Goal: Task Accomplishment & Management: Manage account settings

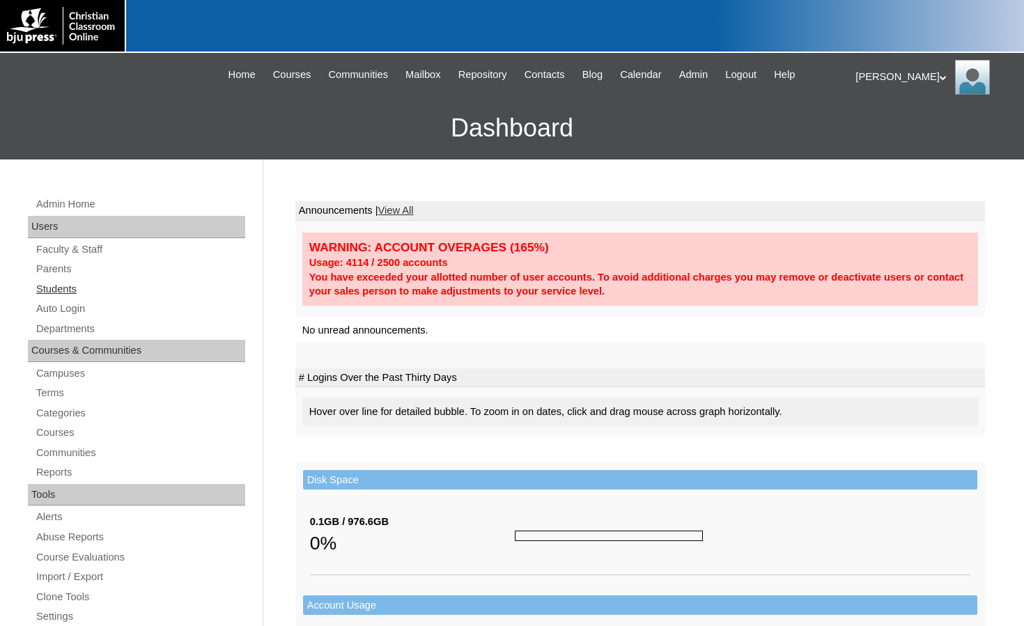
click at [71, 291] on link "Students" at bounding box center [140, 289] width 210 height 17
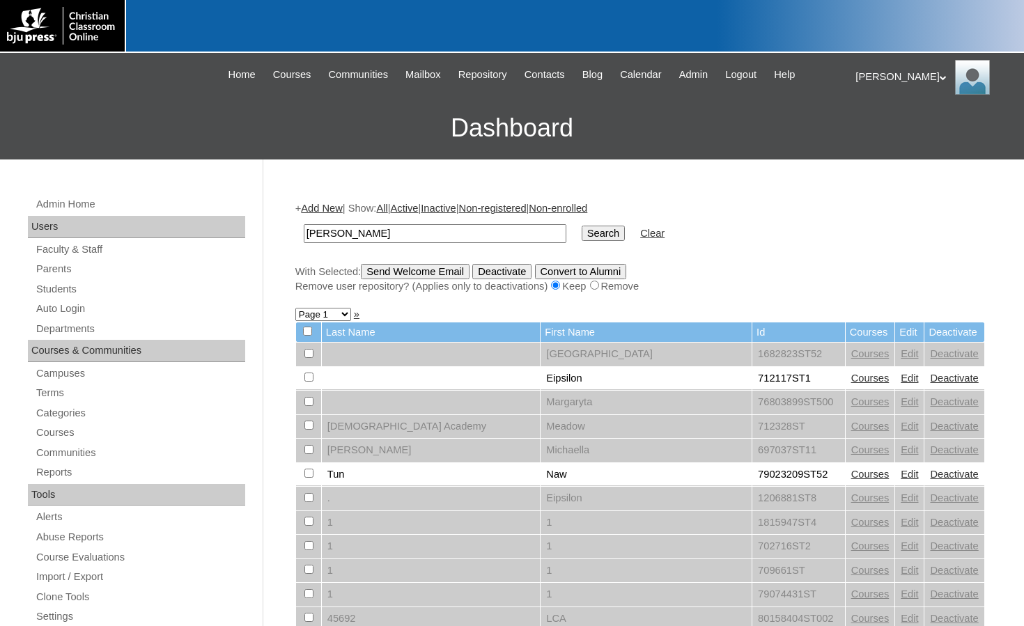
type input "[PERSON_NAME]"
click at [582, 226] on input "Search" at bounding box center [603, 233] width 43 height 15
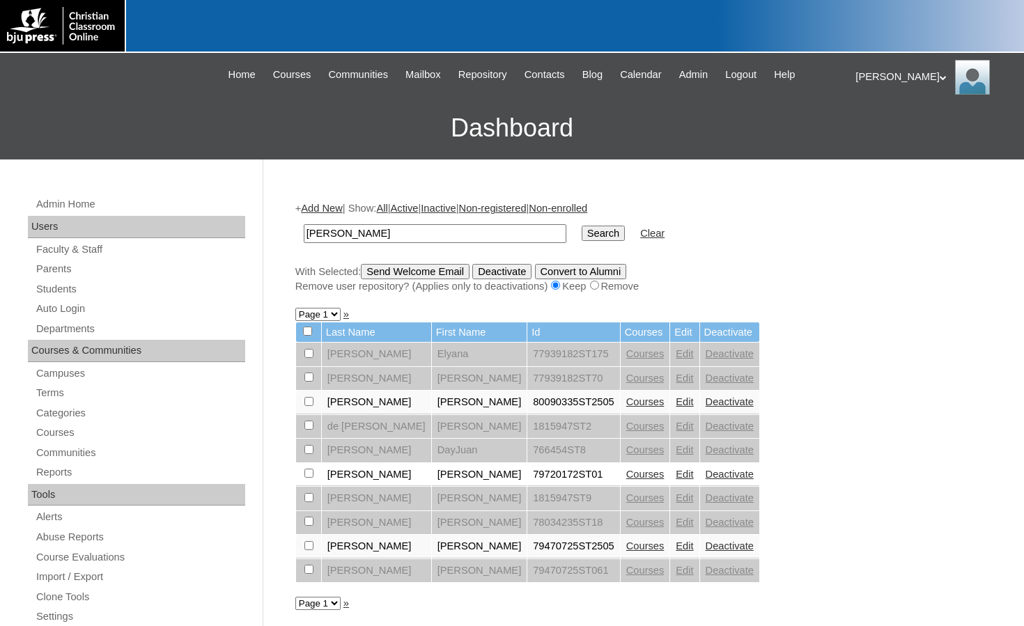
drag, startPoint x: 347, startPoint y: 239, endPoint x: 294, endPoint y: 242, distance: 53.0
type input "[PERSON_NAME]"
click at [582, 226] on input "Search" at bounding box center [603, 233] width 43 height 15
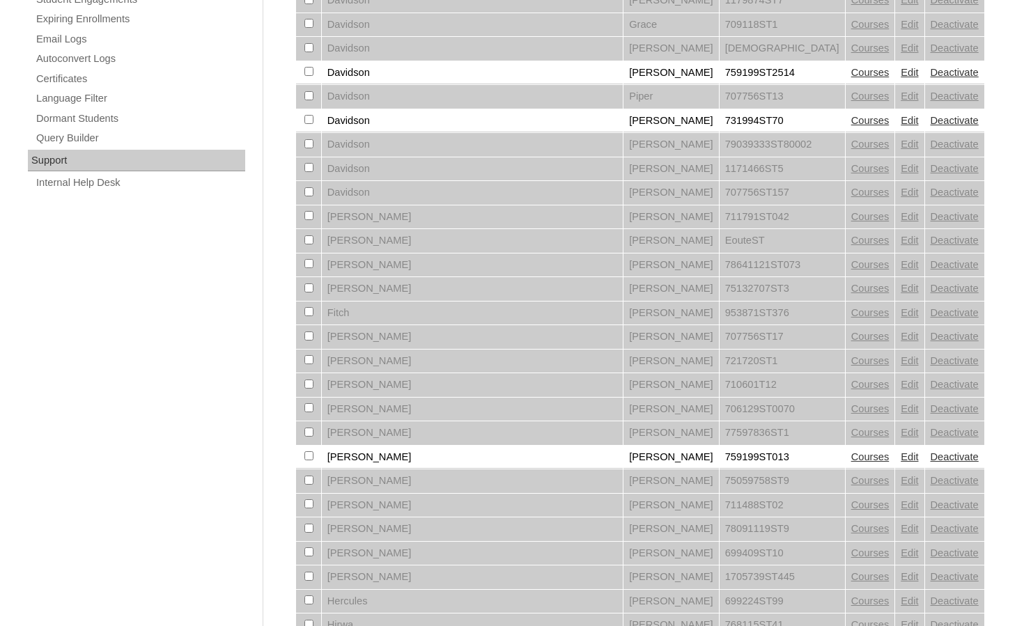
scroll to position [962, 0]
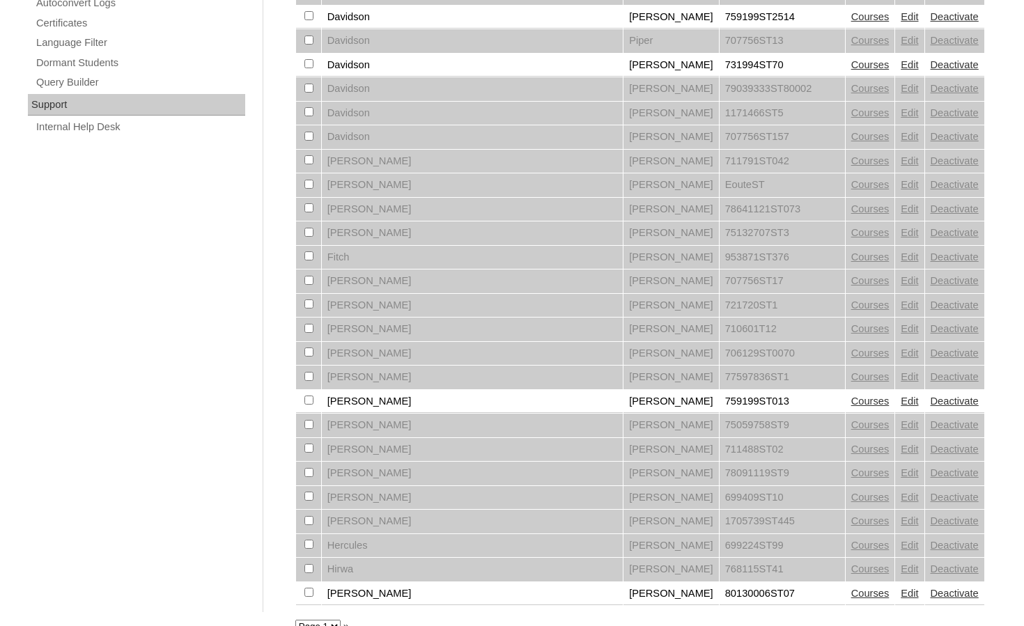
click at [318, 620] on select "Page 1 Page 2" at bounding box center [317, 626] width 45 height 13
select select "admin_students.php?q=David&submit=Search&page=2"
click at [295, 620] on select "Page 1 Page 2" at bounding box center [317, 626] width 45 height 13
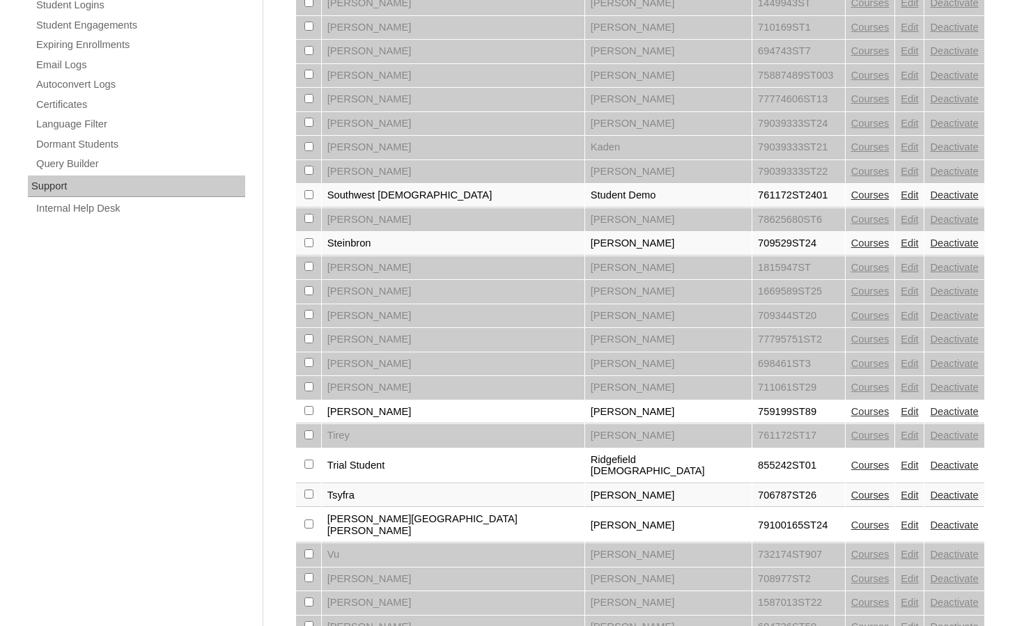
scroll to position [937, 0]
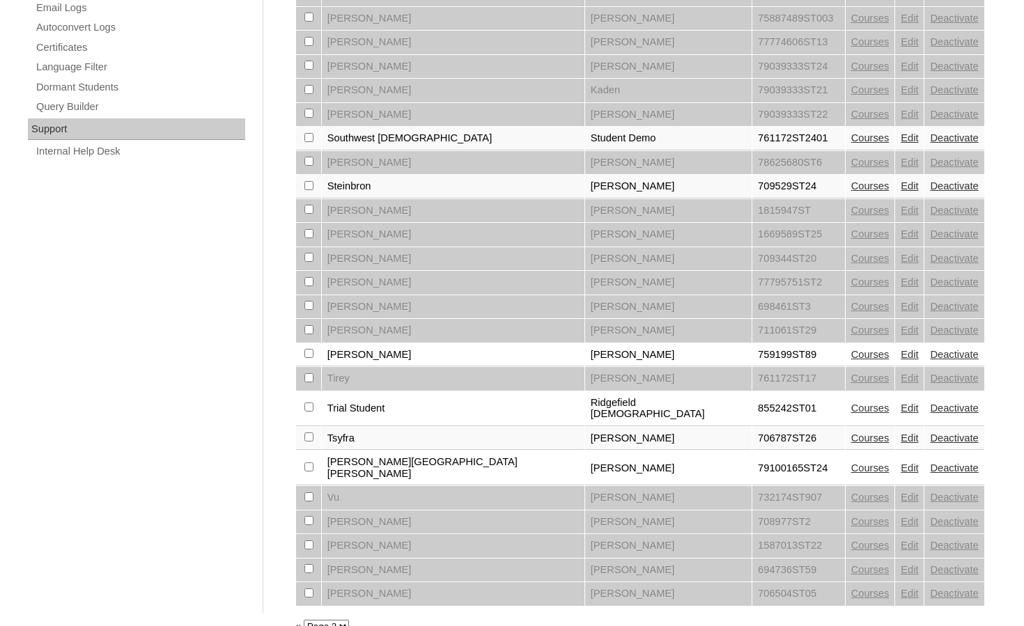
drag, startPoint x: 150, startPoint y: 355, endPoint x: 440, endPoint y: 274, distance: 301.6
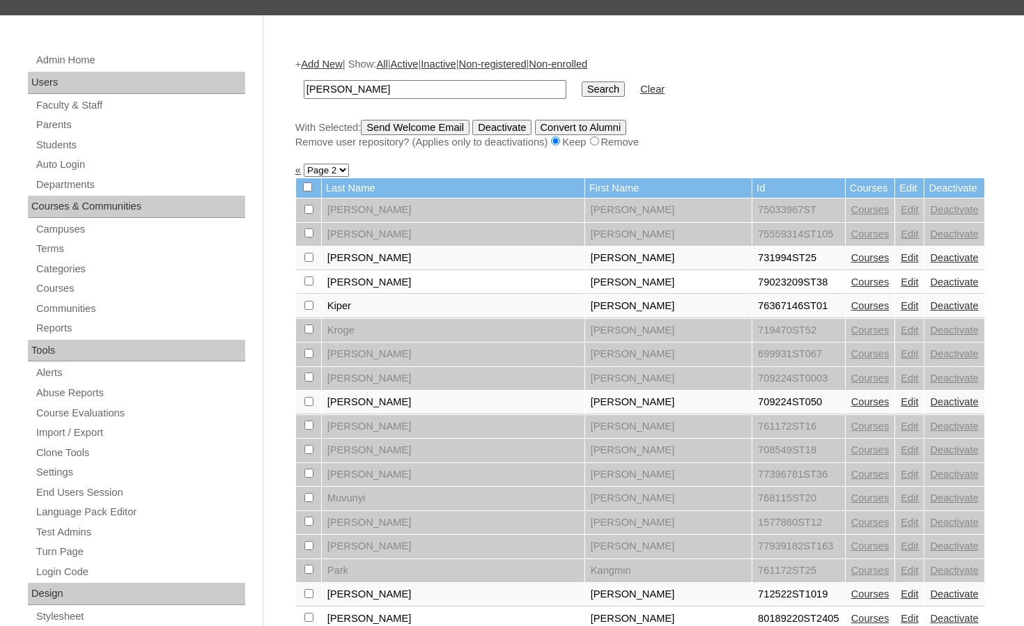
scroll to position [0, 0]
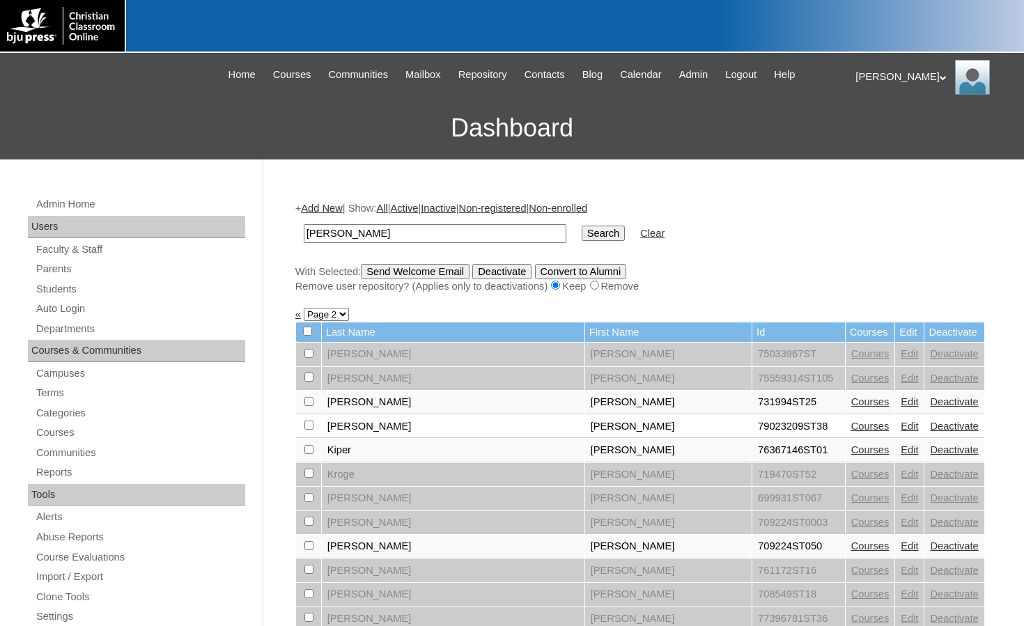
drag, startPoint x: 383, startPoint y: 235, endPoint x: 226, endPoint y: 232, distance: 156.8
type input "@"
type input "%@newjerusalem%"
click at [582, 226] on input "Search" at bounding box center [603, 233] width 43 height 15
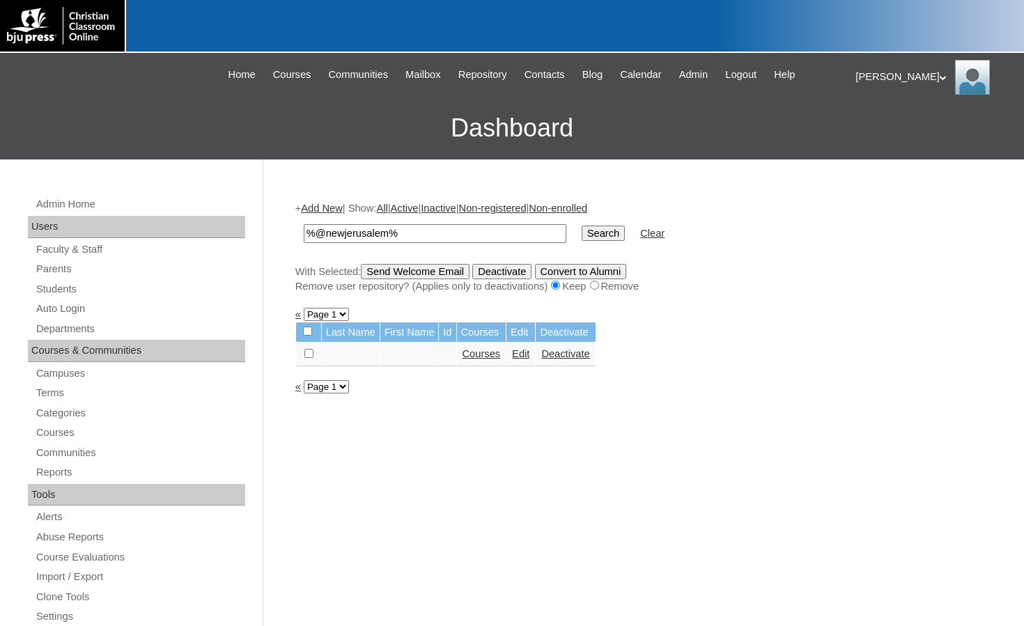
drag, startPoint x: 406, startPoint y: 224, endPoint x: 289, endPoint y: 235, distance: 116.8
paste input "@[DOMAIN_NAME]"
type input "@[DOMAIN_NAME]"
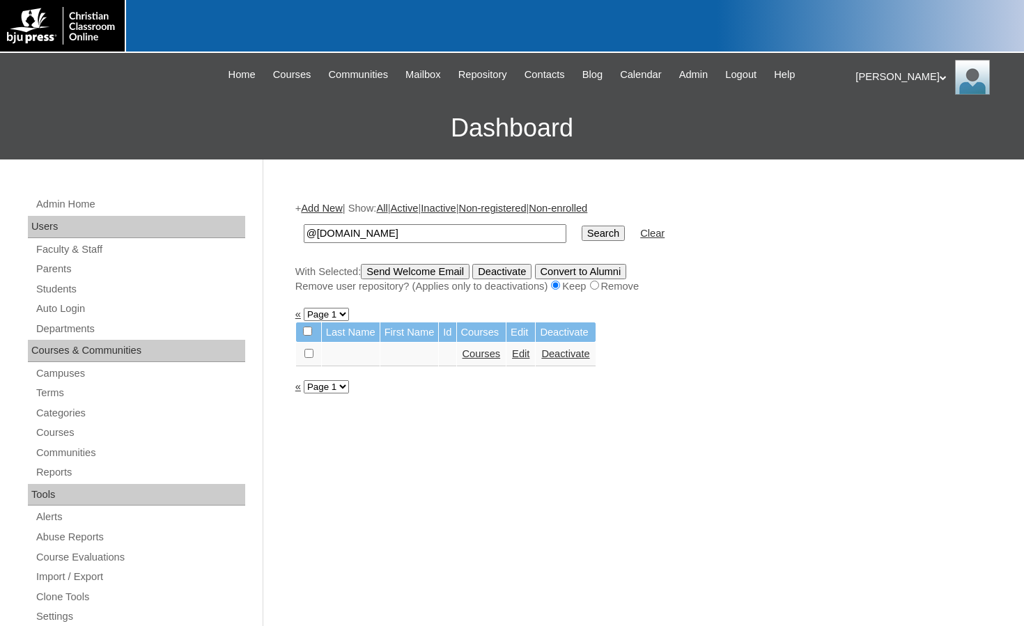
click at [582, 233] on input "Search" at bounding box center [603, 233] width 43 height 15
drag, startPoint x: 469, startPoint y: 230, endPoint x: 252, endPoint y: 230, distance: 216.7
drag, startPoint x: 87, startPoint y: 263, endPoint x: 227, endPoint y: 246, distance: 141.0
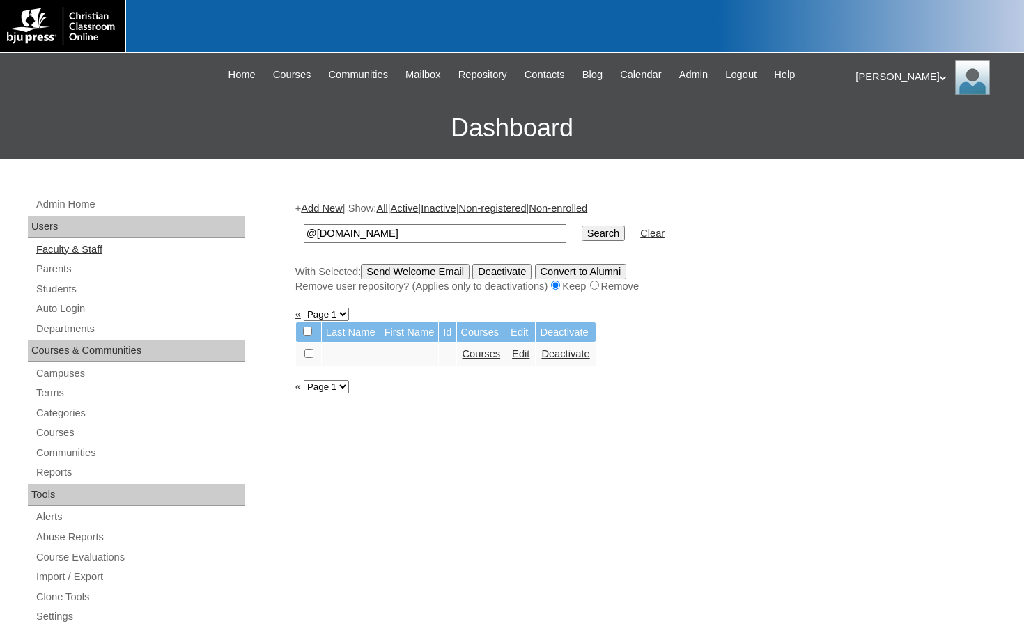
click at [87, 263] on link "Parents" at bounding box center [140, 269] width 210 height 17
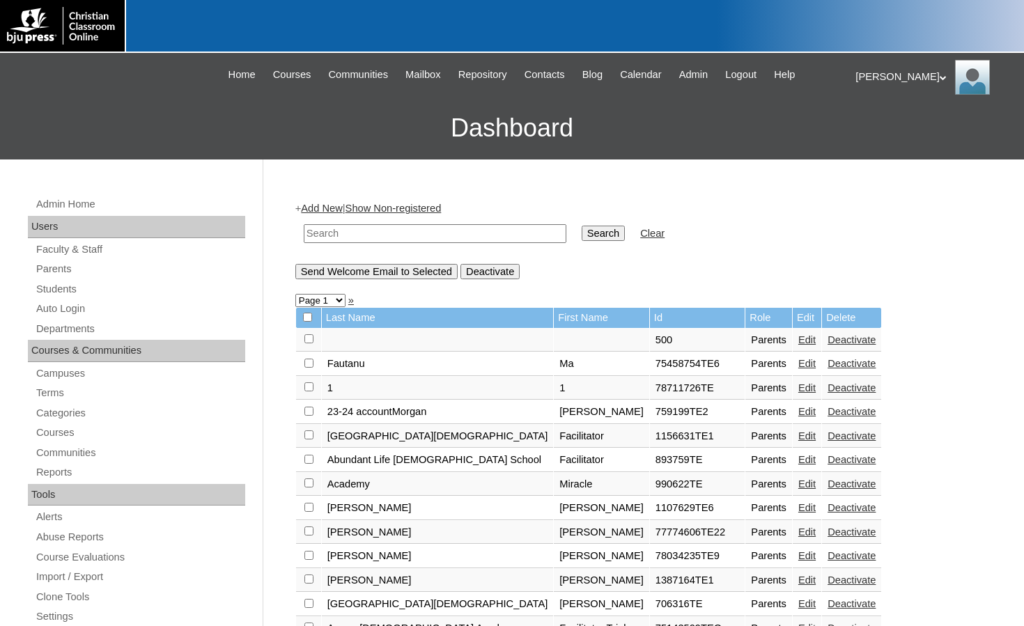
drag, startPoint x: 0, startPoint y: 0, endPoint x: 442, endPoint y: 233, distance: 499.3
click at [442, 233] on input "text" at bounding box center [435, 233] width 263 height 19
paste input "@[DOMAIN_NAME]"
type input "@[DOMAIN_NAME]"
click at [582, 226] on input "Search" at bounding box center [603, 233] width 43 height 15
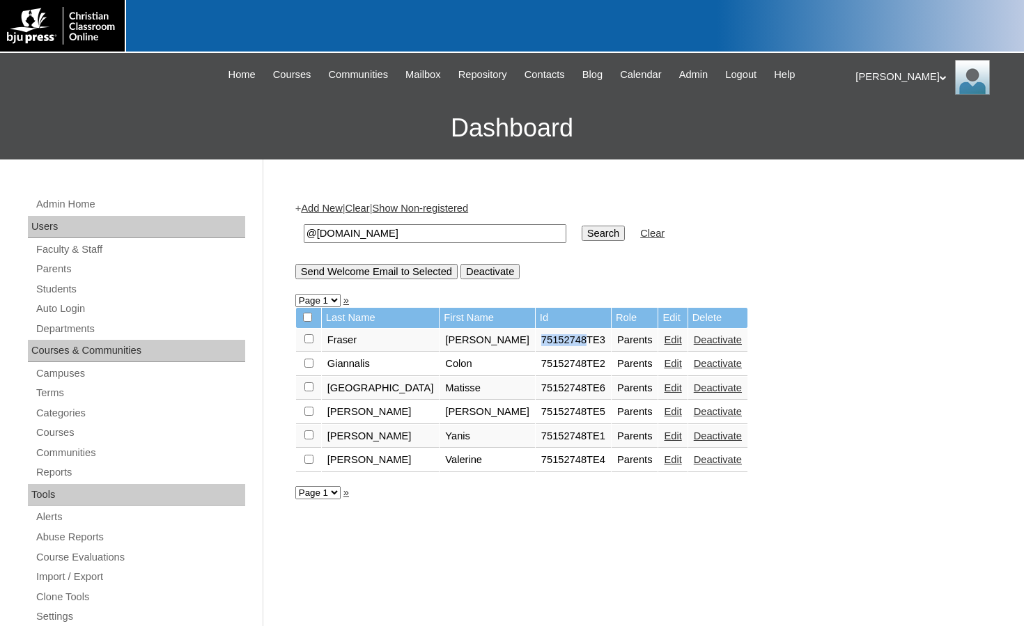
drag, startPoint x: 447, startPoint y: 341, endPoint x: 493, endPoint y: 345, distance: 46.2
click at [536, 345] on td "75152748TE3" at bounding box center [573, 341] width 75 height 24
copy td "75152748"
drag, startPoint x: 474, startPoint y: 235, endPoint x: 227, endPoint y: 208, distance: 248.1
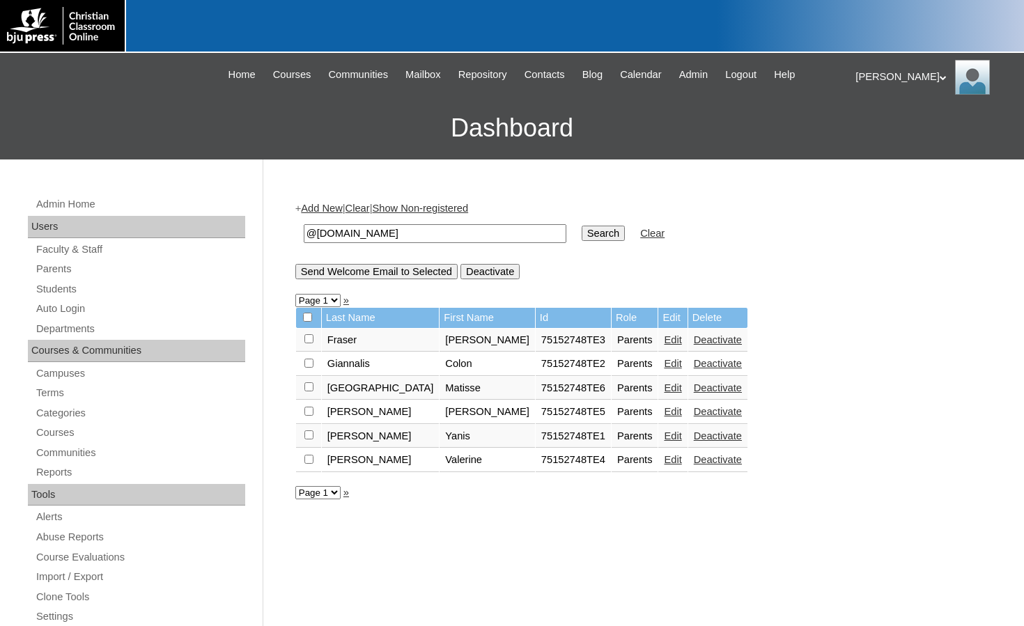
paste input "75152748"
type input "75152748"
click at [582, 234] on input "Search" at bounding box center [603, 233] width 43 height 15
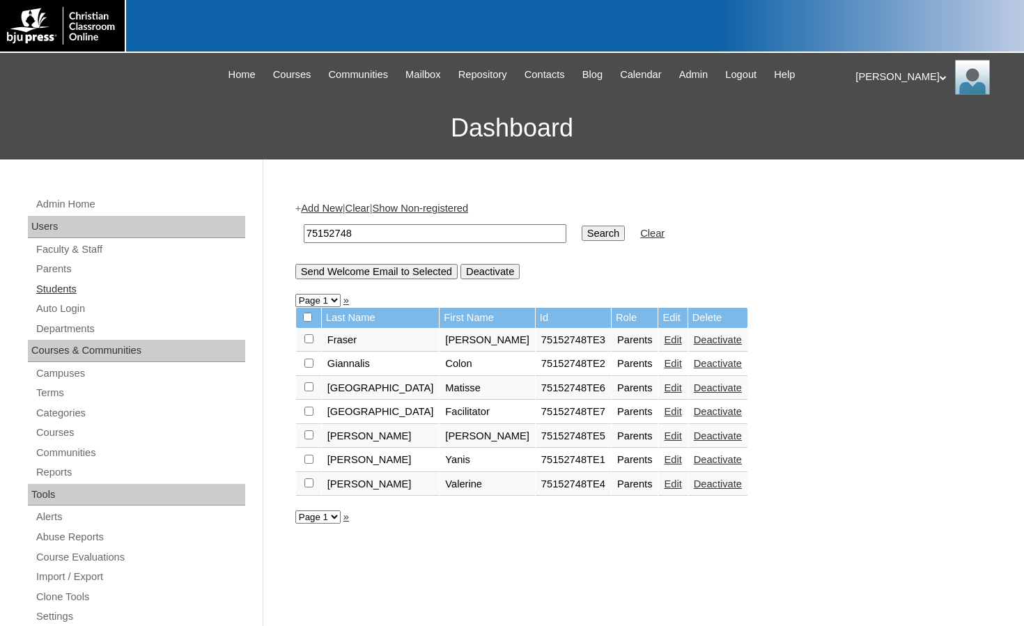
click at [82, 289] on link "Students" at bounding box center [140, 289] width 210 height 17
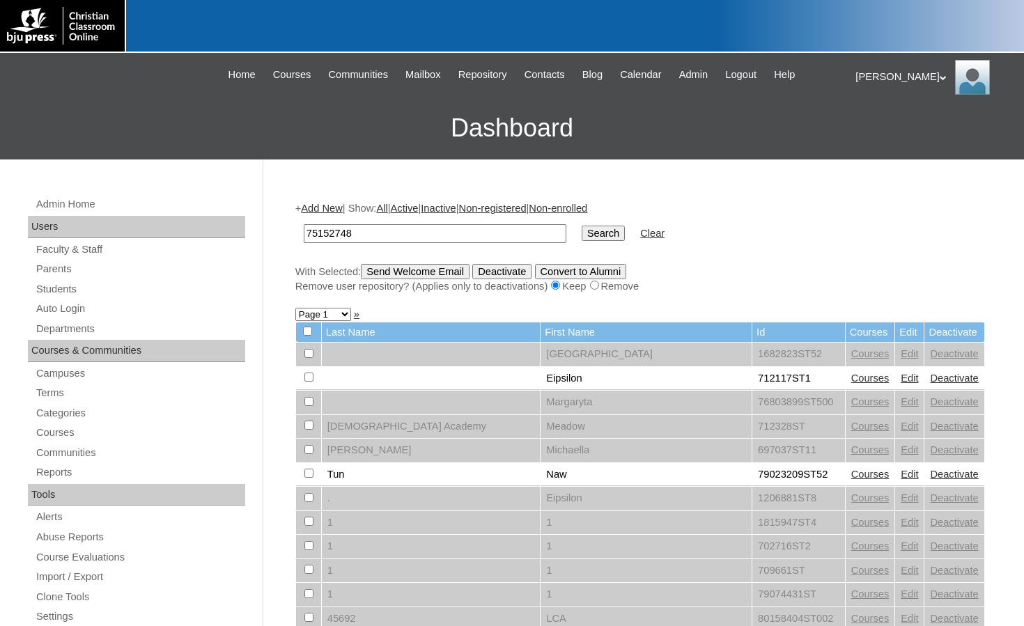
type input "75152748"
click at [582, 232] on input "Search" at bounding box center [603, 233] width 43 height 15
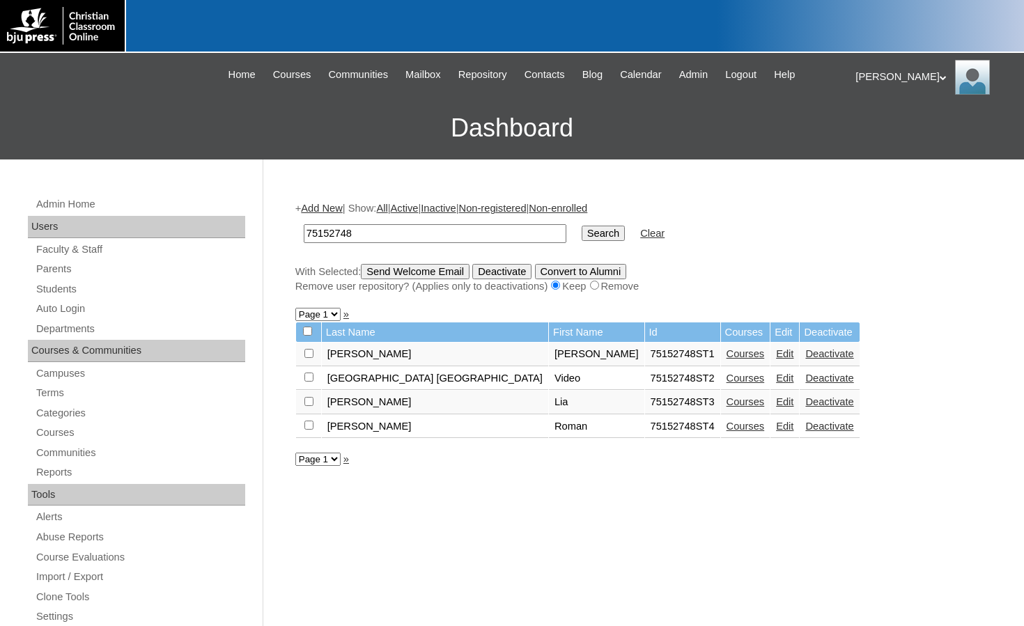
click at [776, 355] on link "Edit" at bounding box center [784, 353] width 17 height 11
click at [776, 403] on link "Edit" at bounding box center [784, 401] width 17 height 11
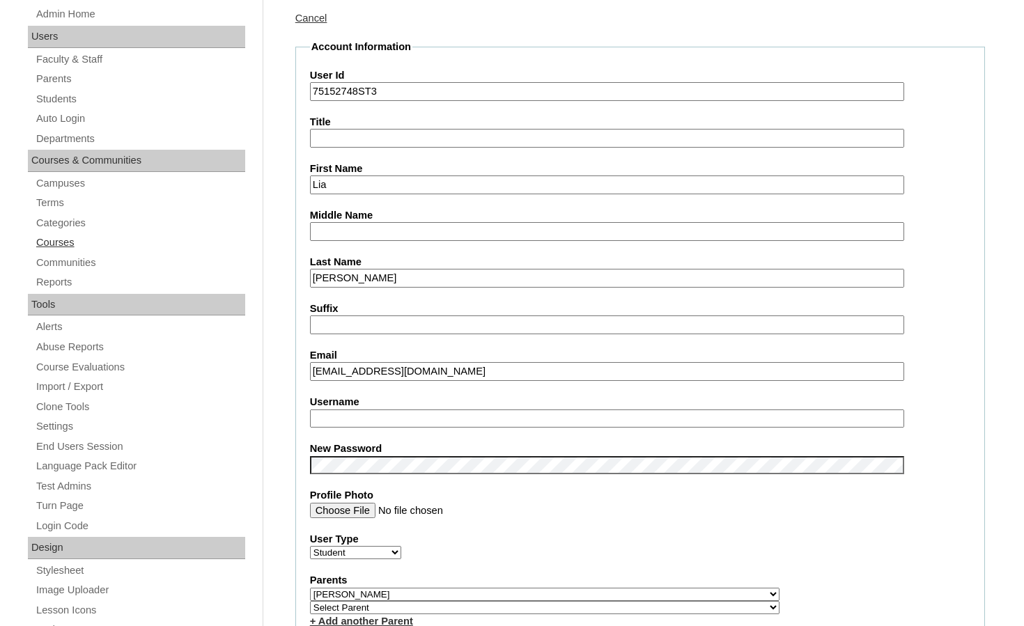
scroll to position [209, 0]
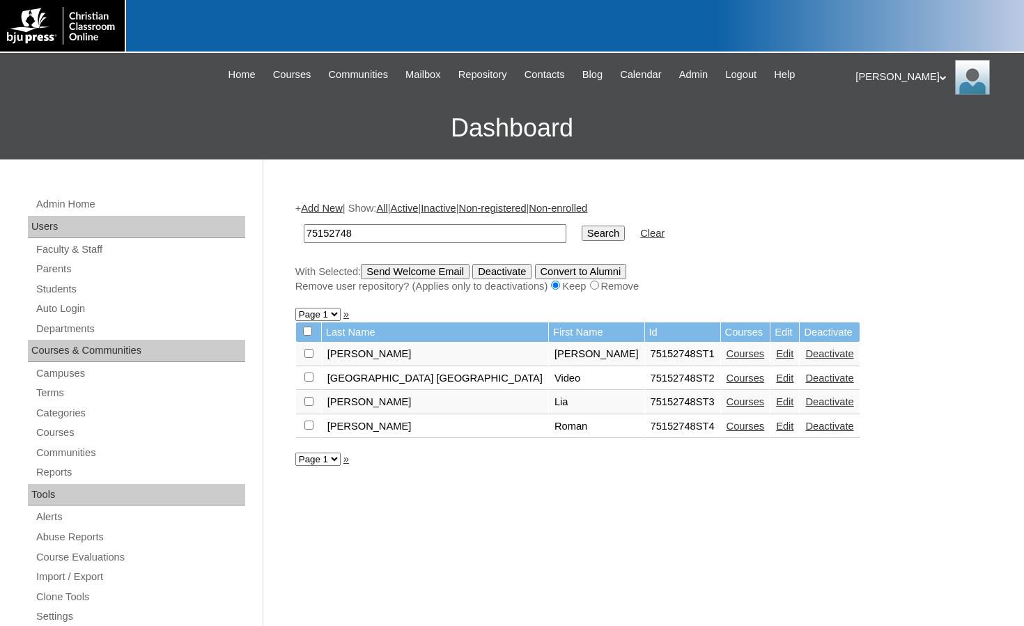
click at [771, 429] on td "Edit" at bounding box center [785, 427] width 29 height 24
click at [776, 429] on link "Edit" at bounding box center [784, 426] width 17 height 11
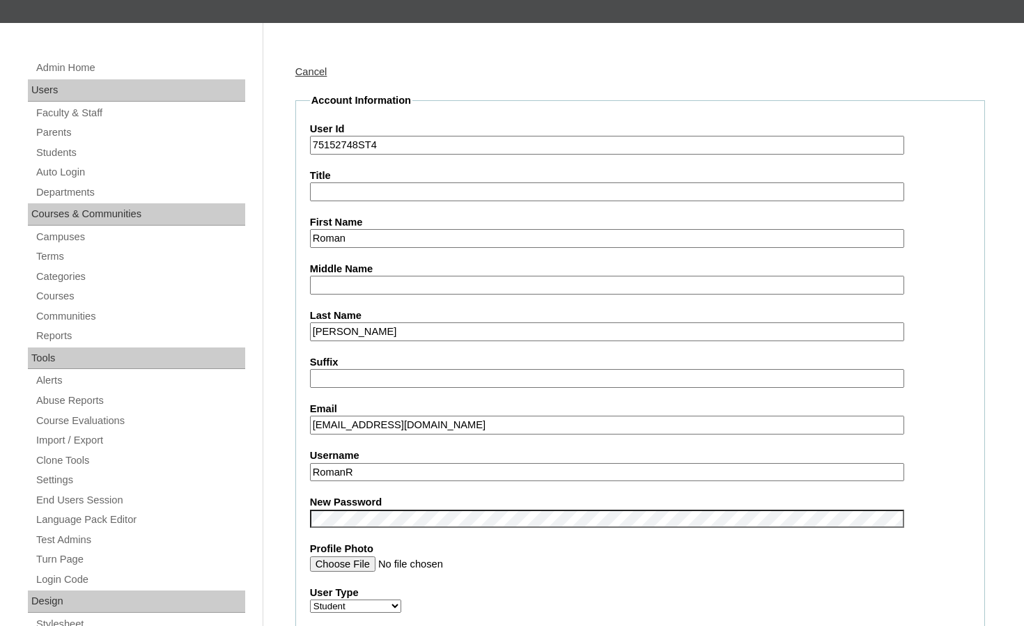
scroll to position [279, 0]
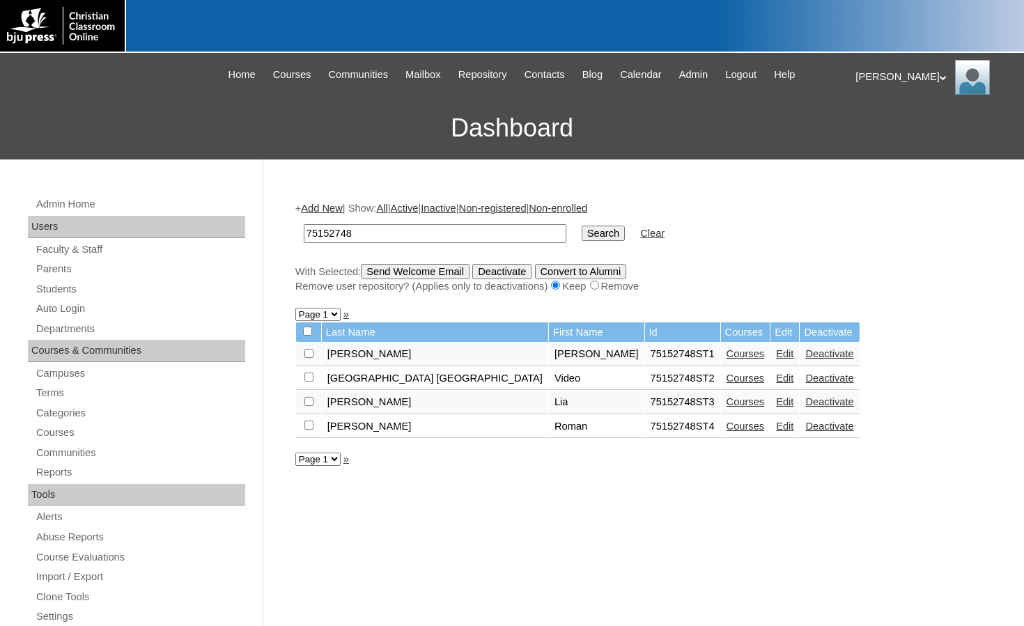
click at [776, 353] on link "Edit" at bounding box center [784, 353] width 17 height 11
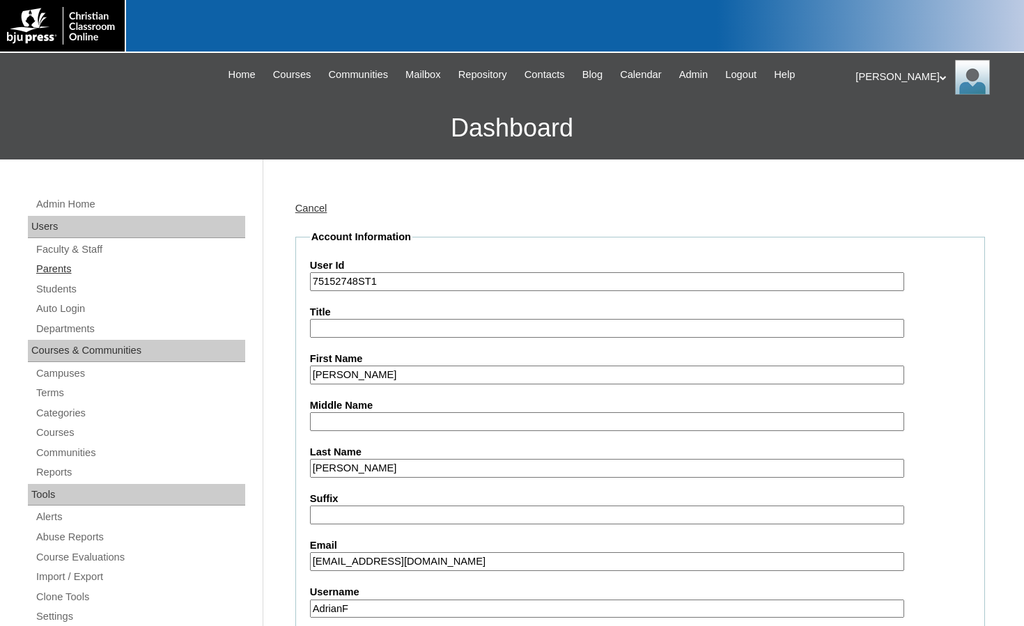
click at [38, 265] on link "Parents" at bounding box center [140, 269] width 210 height 17
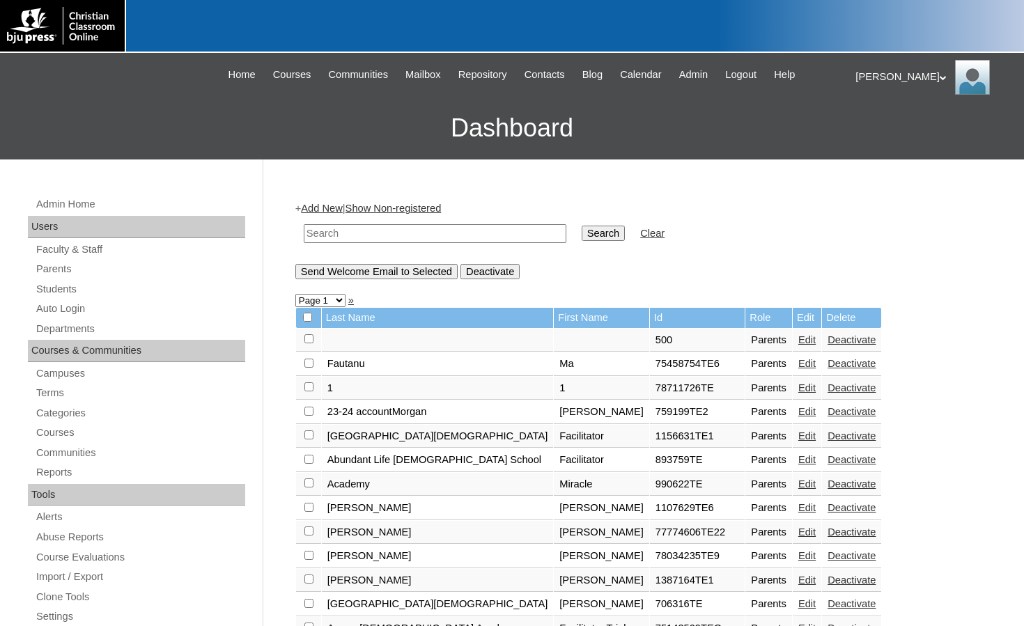
click at [475, 231] on input "text" at bounding box center [435, 233] width 263 height 19
paste input "75152748"
type input "75152748"
click at [582, 236] on input "Search" at bounding box center [603, 233] width 43 height 15
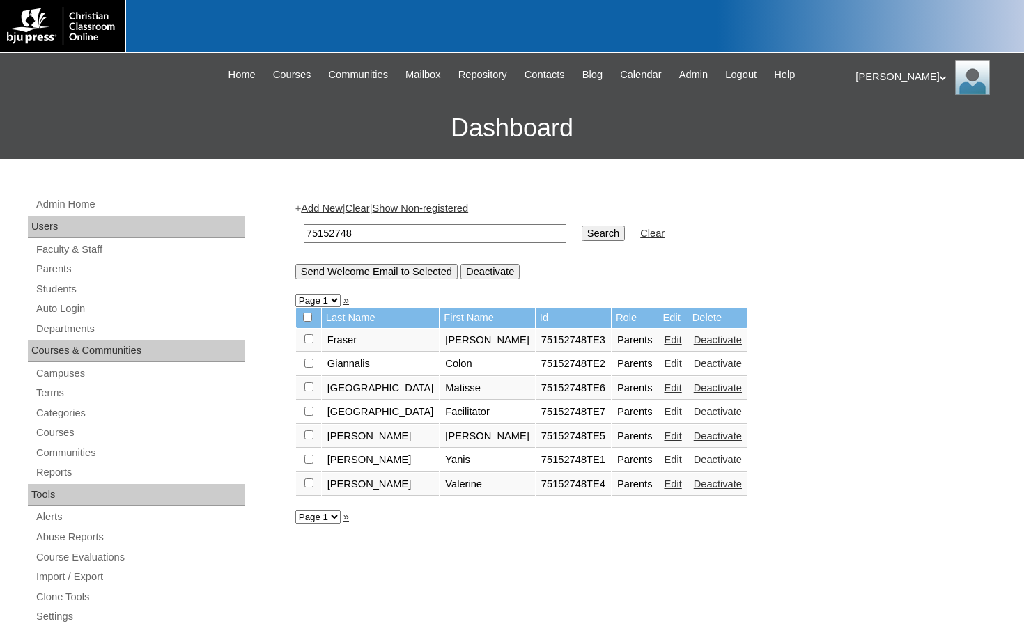
click at [664, 410] on link "Edit" at bounding box center [672, 411] width 17 height 11
click at [42, 288] on link "Students" at bounding box center [140, 289] width 210 height 17
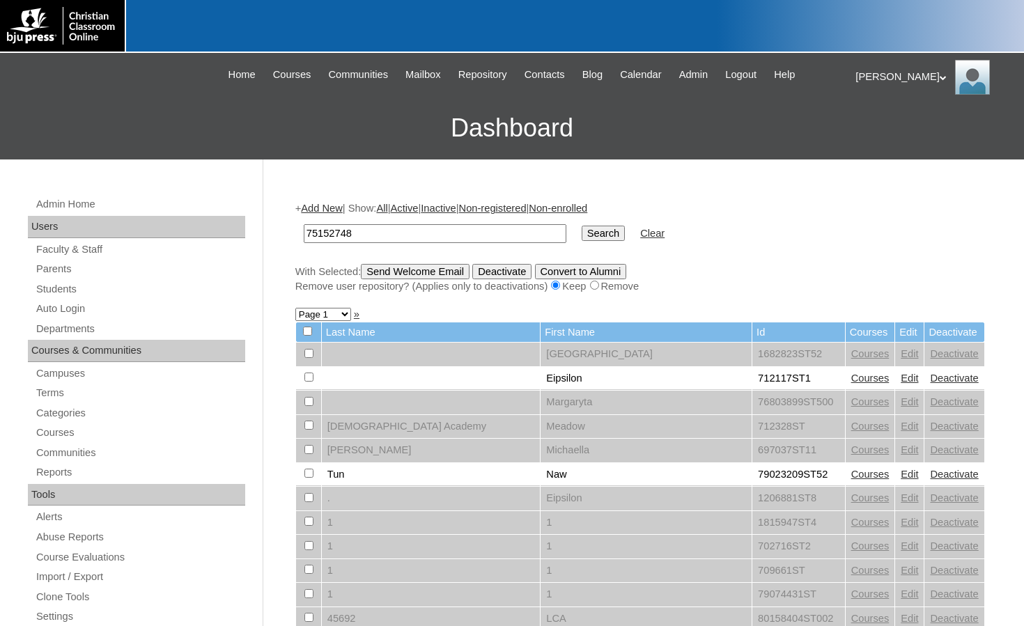
type input "75152748"
click at [582, 226] on input "Search" at bounding box center [603, 233] width 43 height 15
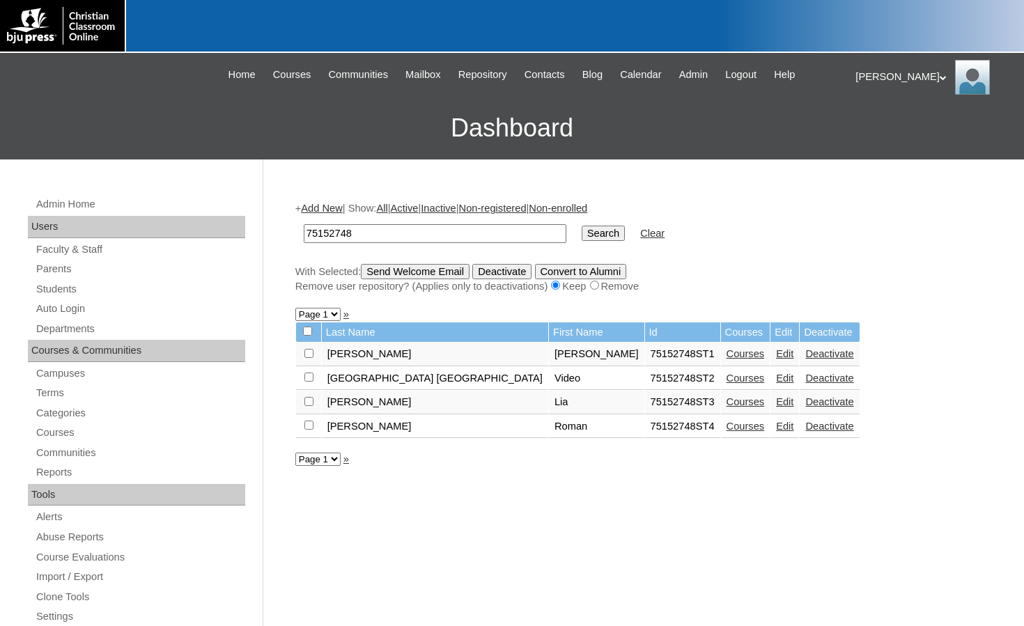
click at [776, 398] on link "Edit" at bounding box center [784, 401] width 17 height 11
click at [776, 356] on link "Edit" at bounding box center [784, 353] width 17 height 11
click at [776, 432] on link "Edit" at bounding box center [784, 426] width 17 height 11
